Goal: Transaction & Acquisition: Book appointment/travel/reservation

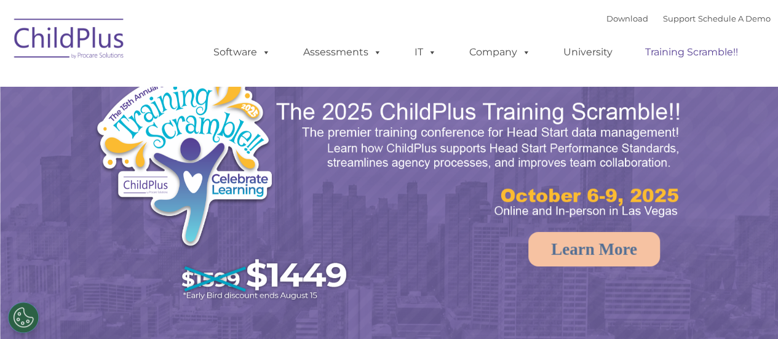
select select "MEDIUM"
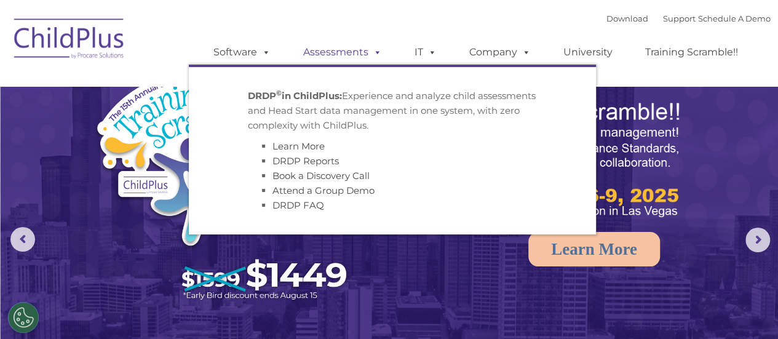
click at [335, 53] on link "Assessments" at bounding box center [342, 52] width 103 height 25
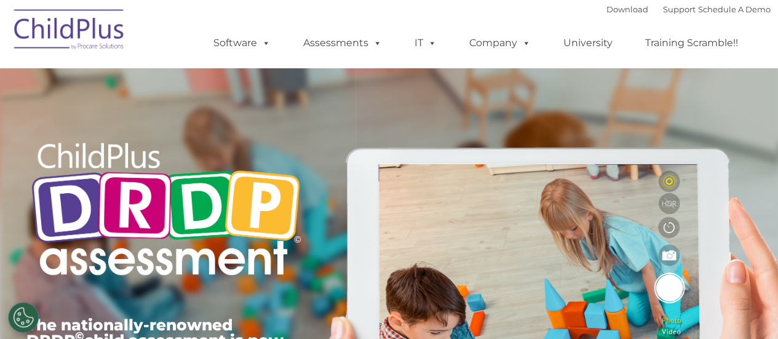
type input ""
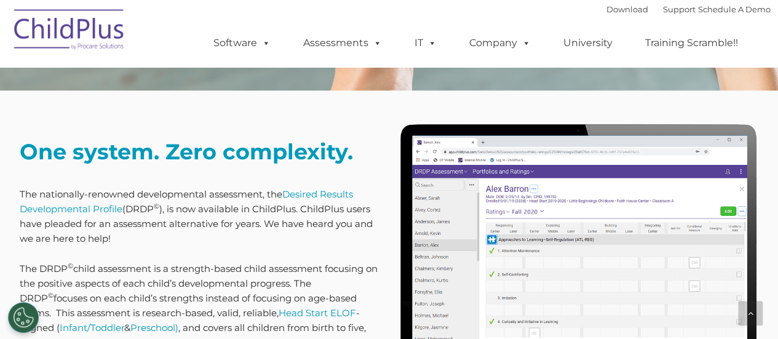
scroll to position [438, 0]
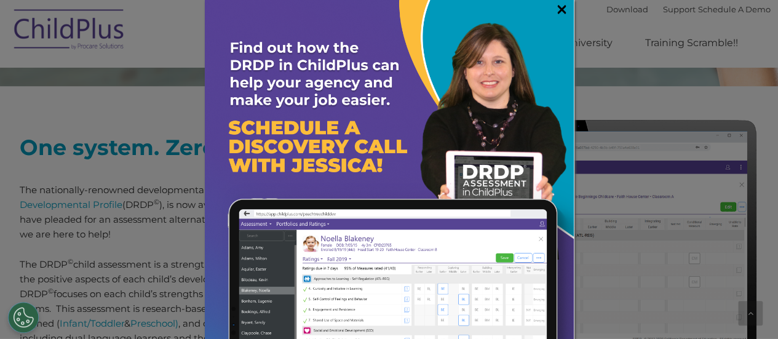
click at [555, 8] on link "×" at bounding box center [562, 9] width 14 height 12
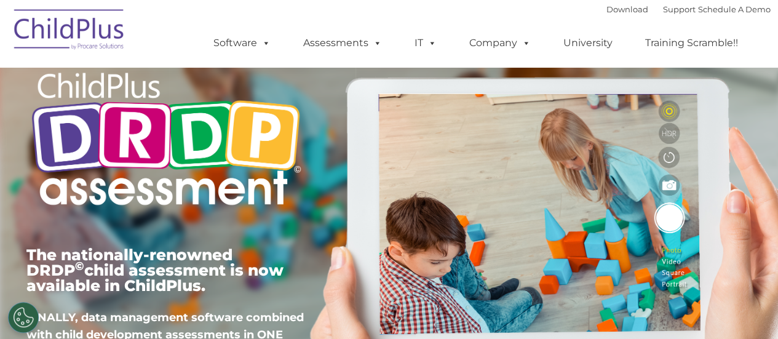
scroll to position [0, 0]
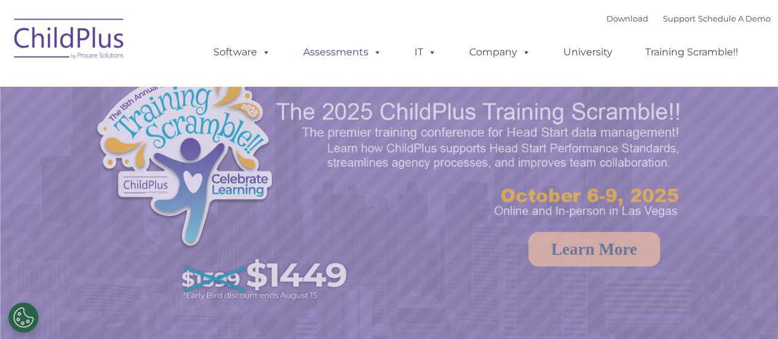
select select "MEDIUM"
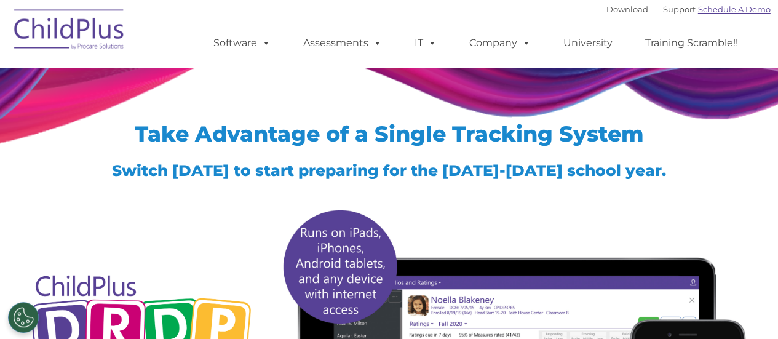
click at [753, 7] on link "Schedule A Demo" at bounding box center [734, 9] width 73 height 10
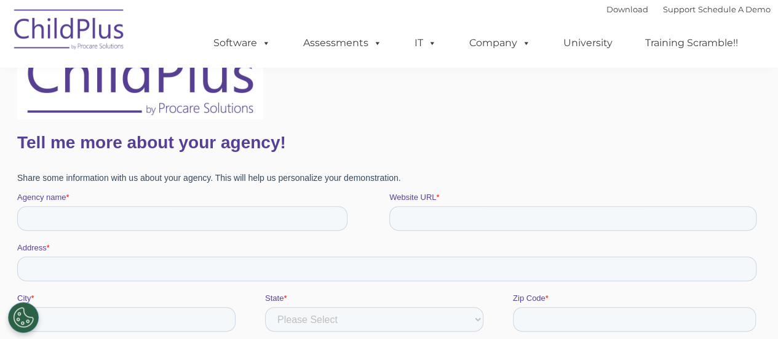
scroll to position [128, 0]
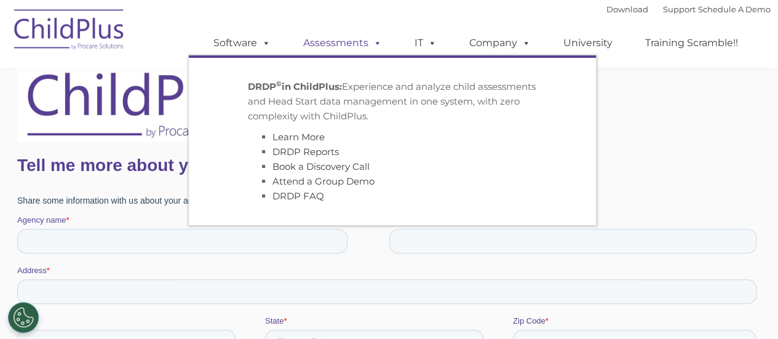
click at [368, 42] on span at bounding box center [375, 43] width 14 height 12
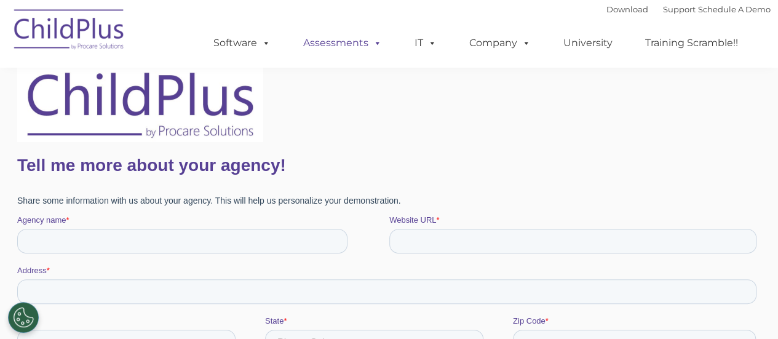
click at [368, 42] on span at bounding box center [375, 43] width 14 height 12
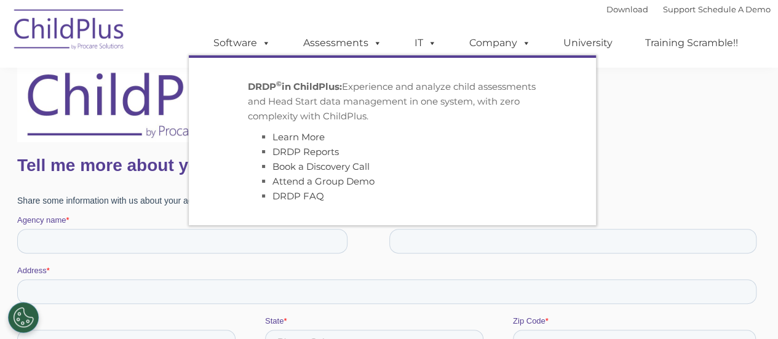
click at [676, 108] on div at bounding box center [389, 97] width 744 height 90
